Goal: Book appointment/travel/reservation

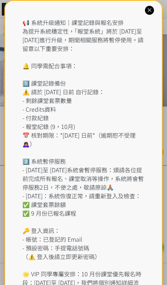
click at [145, 5] on div "📢 系統升級通知｜課堂記錄與報名安排 為提升系統穩定性，「報堂系統」將於 2025 年 9 月 1 日至 2 日進行升級，期間相關服務將暫停使用。請留意以下重…" at bounding box center [83, 170] width 159 height 340
click at [149, 7] on icon at bounding box center [149, 10] width 7 height 7
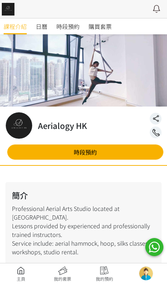
click at [76, 27] on span "時段預約" at bounding box center [67, 26] width 23 height 9
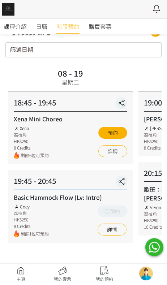
scroll to position [33, 0]
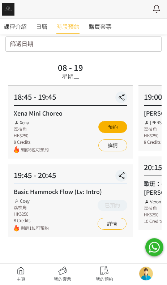
scroll to position [25, 0]
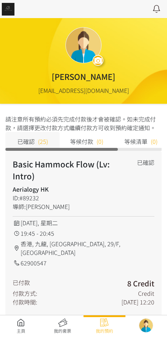
click at [14, 330] on link at bounding box center [21, 326] width 42 height 16
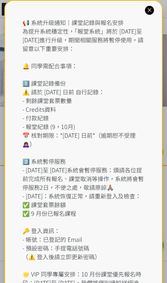
click at [157, 8] on div "📢 系統升級通知｜課堂記錄與報名安排 為提升系統穩定性，「報堂系統」將於 [DATE]至 [DATE]進行升級，期間相關服務將暫停使用。請留意以下重要安排： …" at bounding box center [83, 170] width 159 height 340
click at [152, 7] on icon at bounding box center [149, 10] width 7 height 7
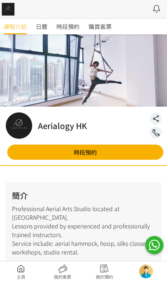
click at [66, 30] on span "時段預約" at bounding box center [67, 26] width 23 height 9
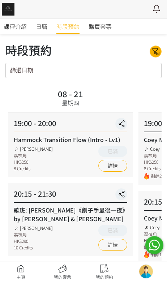
click at [124, 111] on div "08 - 21 星期四" at bounding box center [70, 100] width 124 height 26
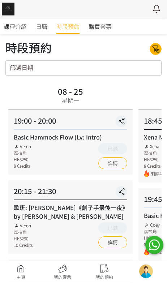
scroll to position [4, 0]
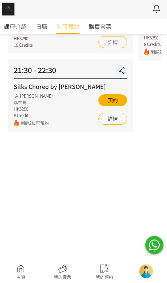
scroll to position [216, 0]
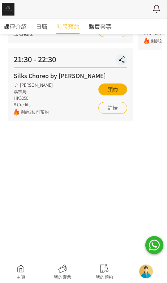
click at [39, 28] on span "日曆" at bounding box center [42, 26] width 12 height 9
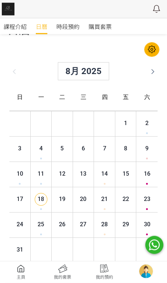
scroll to position [42, 0]
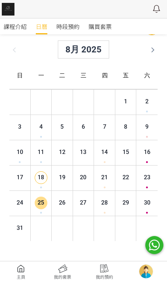
click at [35, 208] on span "25" at bounding box center [35, 203] width 13 height 13
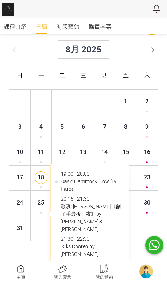
click at [109, 243] on html "所有課程 所有課程 Coey Mini Choreo Basic Hammock Flow (Lv: Intro) Hammock - Foundation …" at bounding box center [78, 131] width 156 height 224
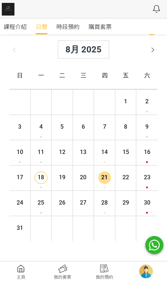
click at [96, 179] on span "21" at bounding box center [99, 177] width 13 height 13
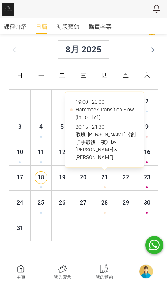
click at [101, 122] on li "19:00 - 20:00 Hammock Transition Flow (Intro - Lv1)" at bounding box center [97, 109] width 67 height 25
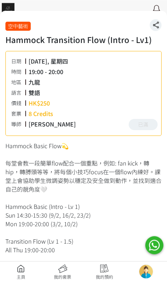
scroll to position [107, 0]
